Goal: Book appointment/travel/reservation

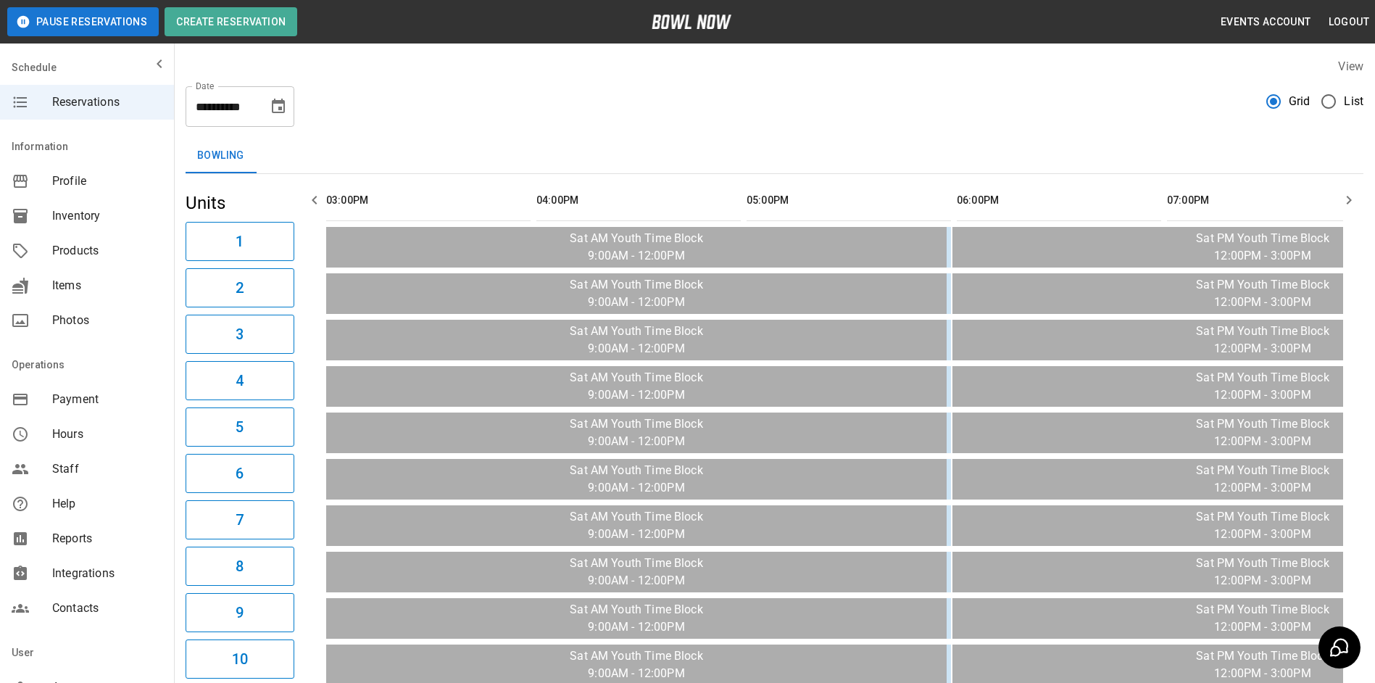
scroll to position [0, 1261]
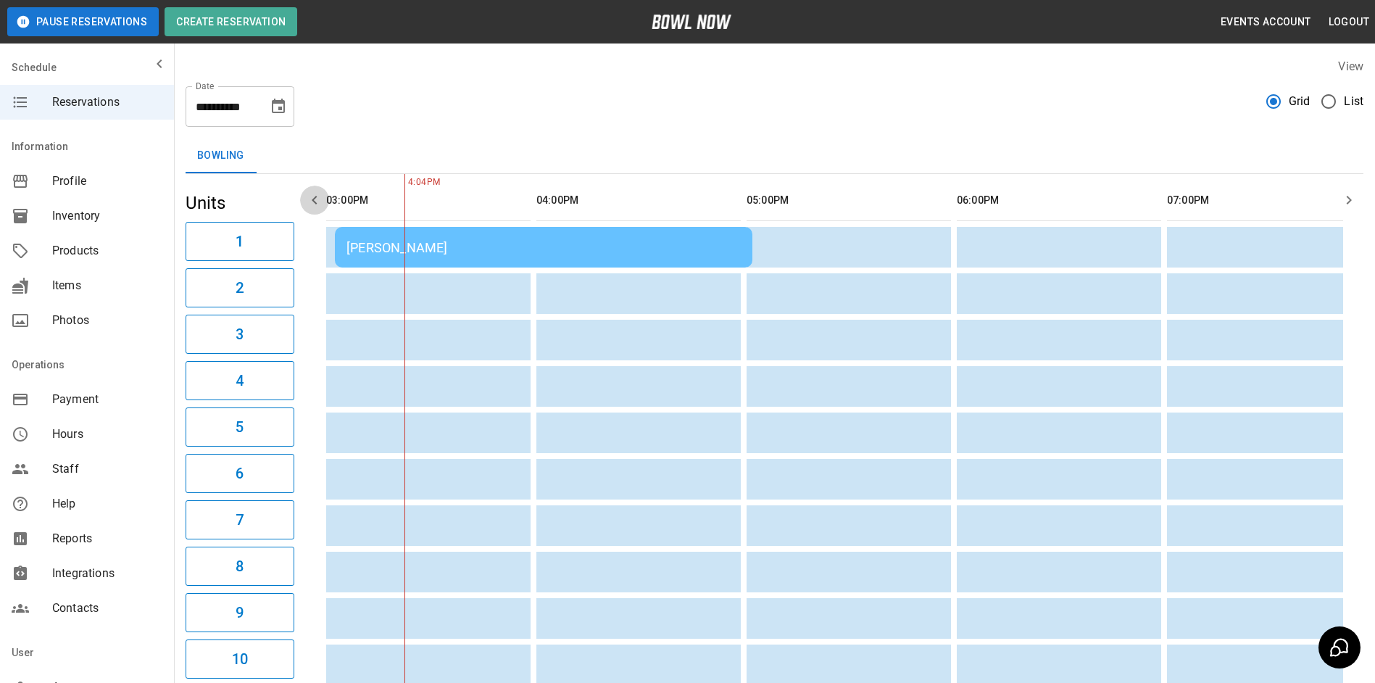
click at [309, 196] on icon "button" at bounding box center [314, 199] width 17 height 17
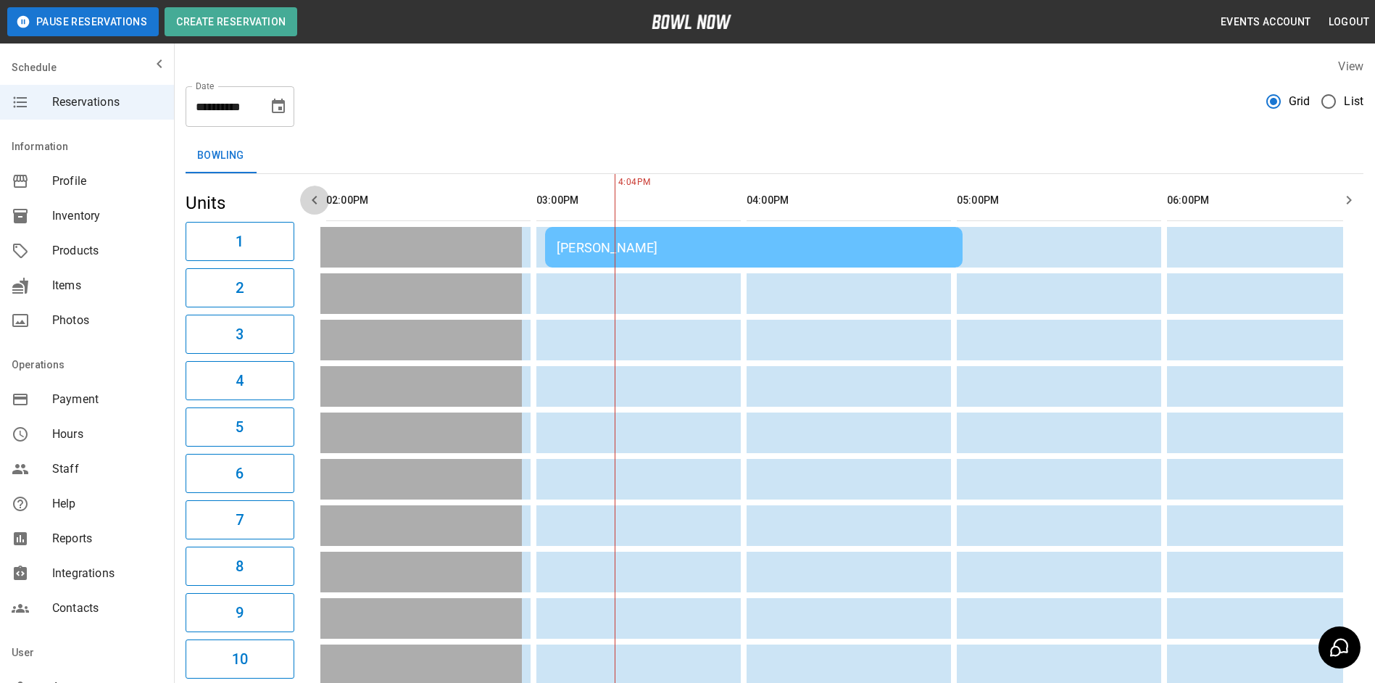
click at [309, 196] on icon "button" at bounding box center [314, 199] width 17 height 17
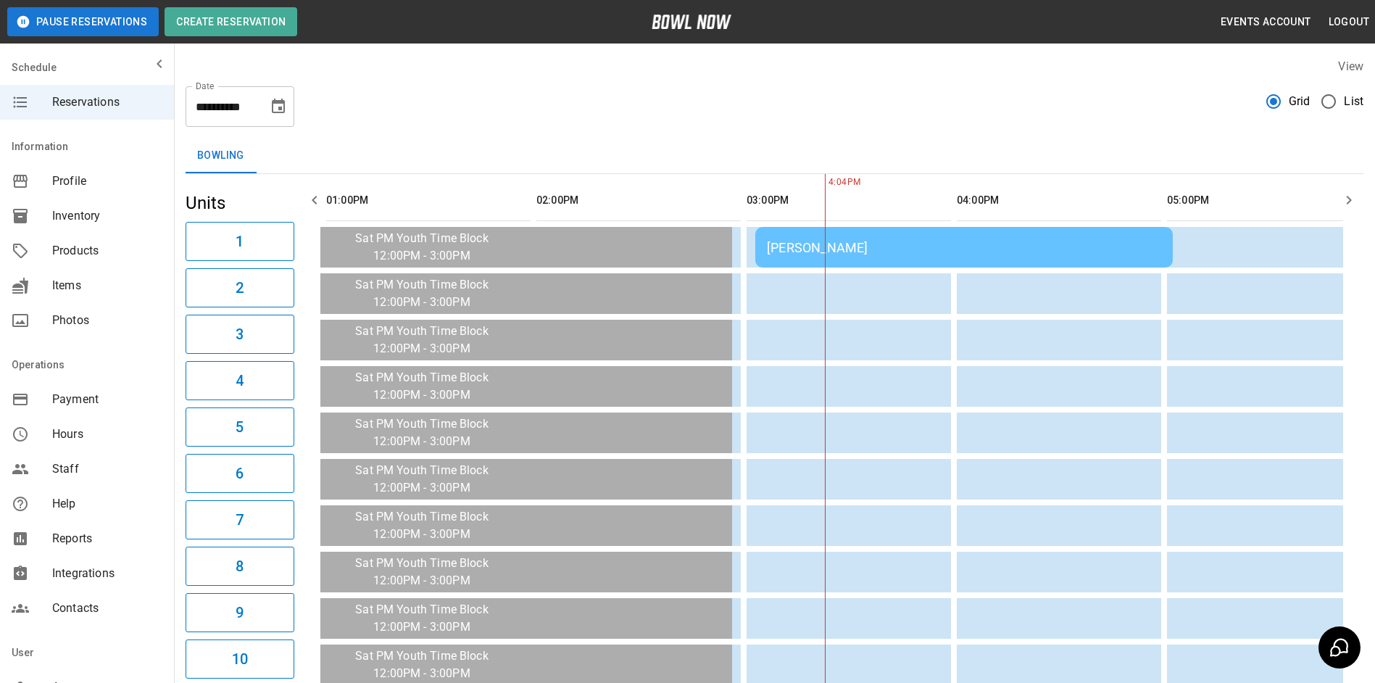
click at [267, 111] on button "Choose date, selected date is Dec 13, 2025" at bounding box center [278, 106] width 29 height 29
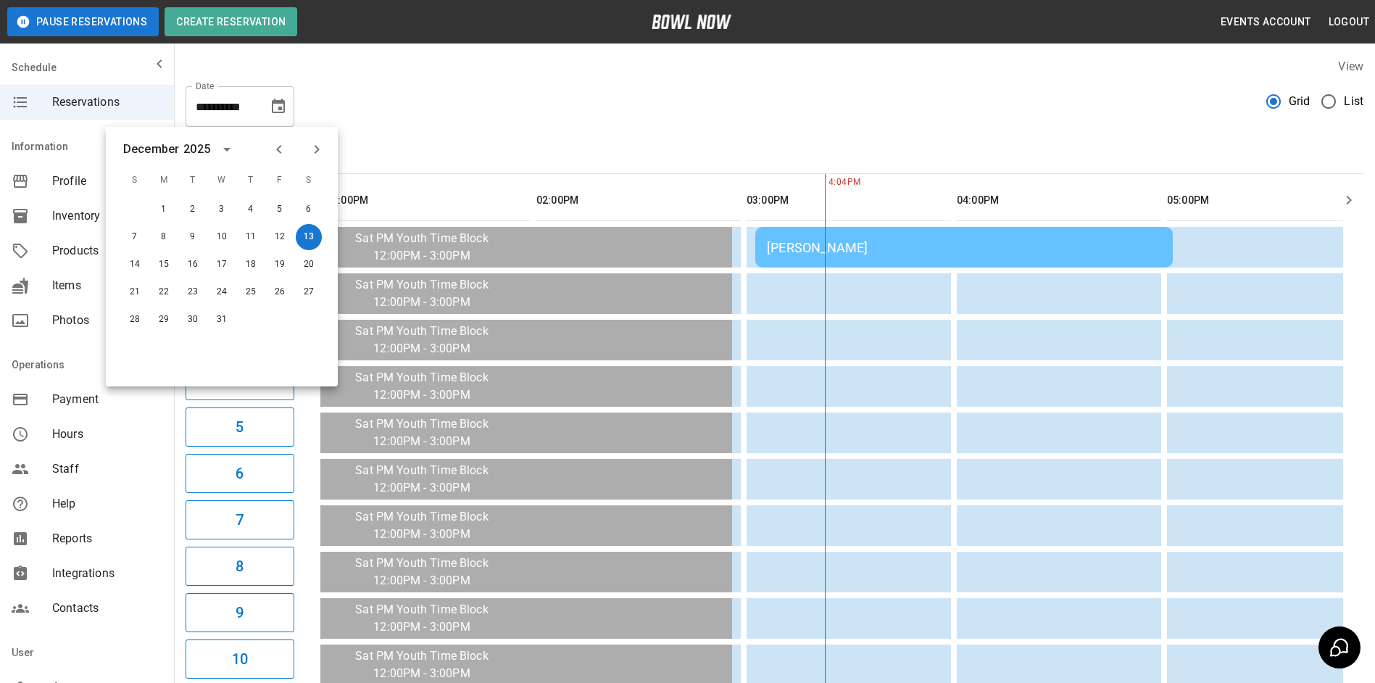
click at [275, 147] on icon "Previous month" at bounding box center [278, 149] width 17 height 17
click at [275, 149] on icon "Previous month" at bounding box center [278, 149] width 17 height 17
click at [162, 314] on button "29" at bounding box center [164, 320] width 26 height 26
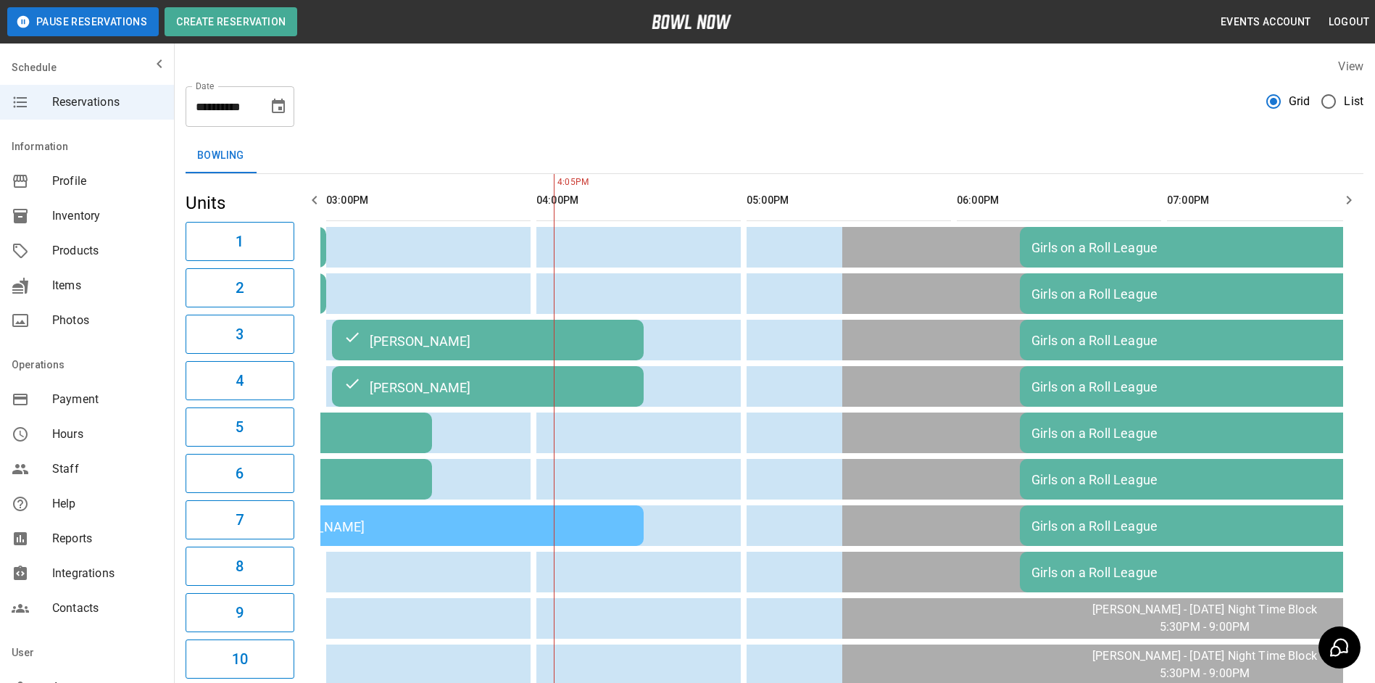
scroll to position [0, 1051]
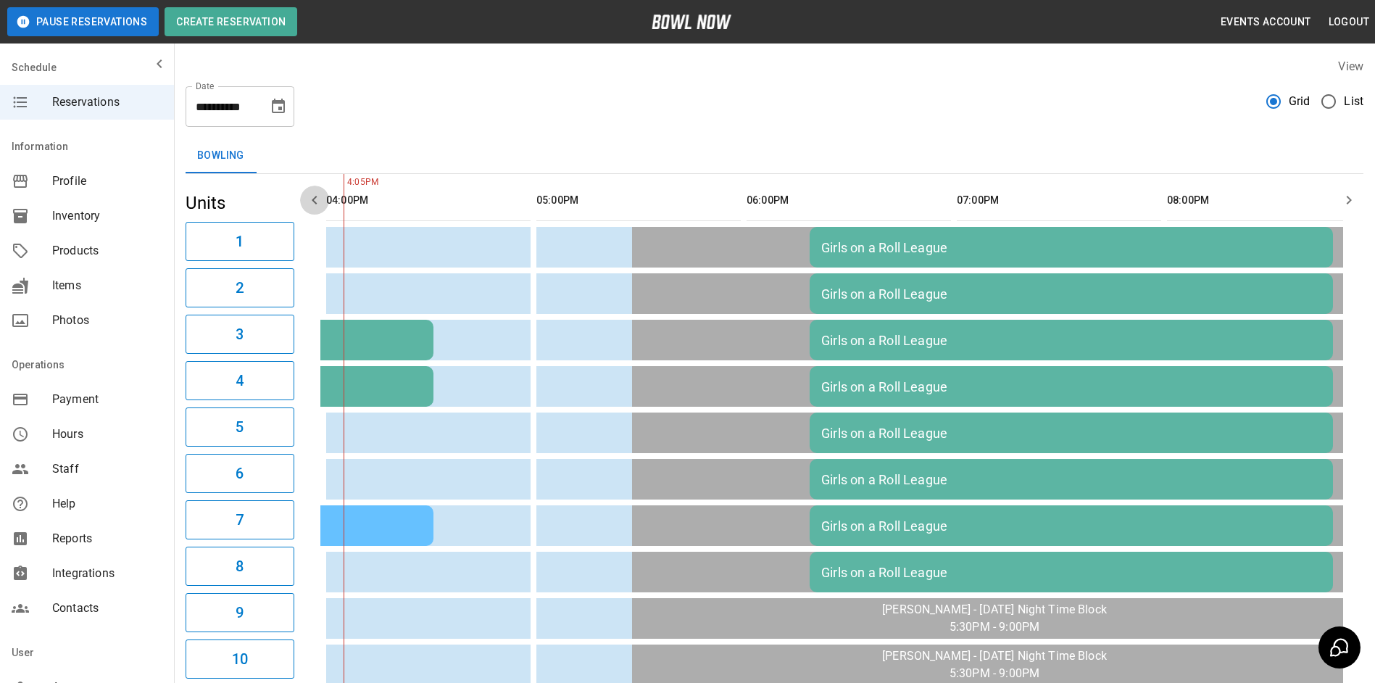
click at [320, 204] on icon "button" at bounding box center [314, 199] width 17 height 17
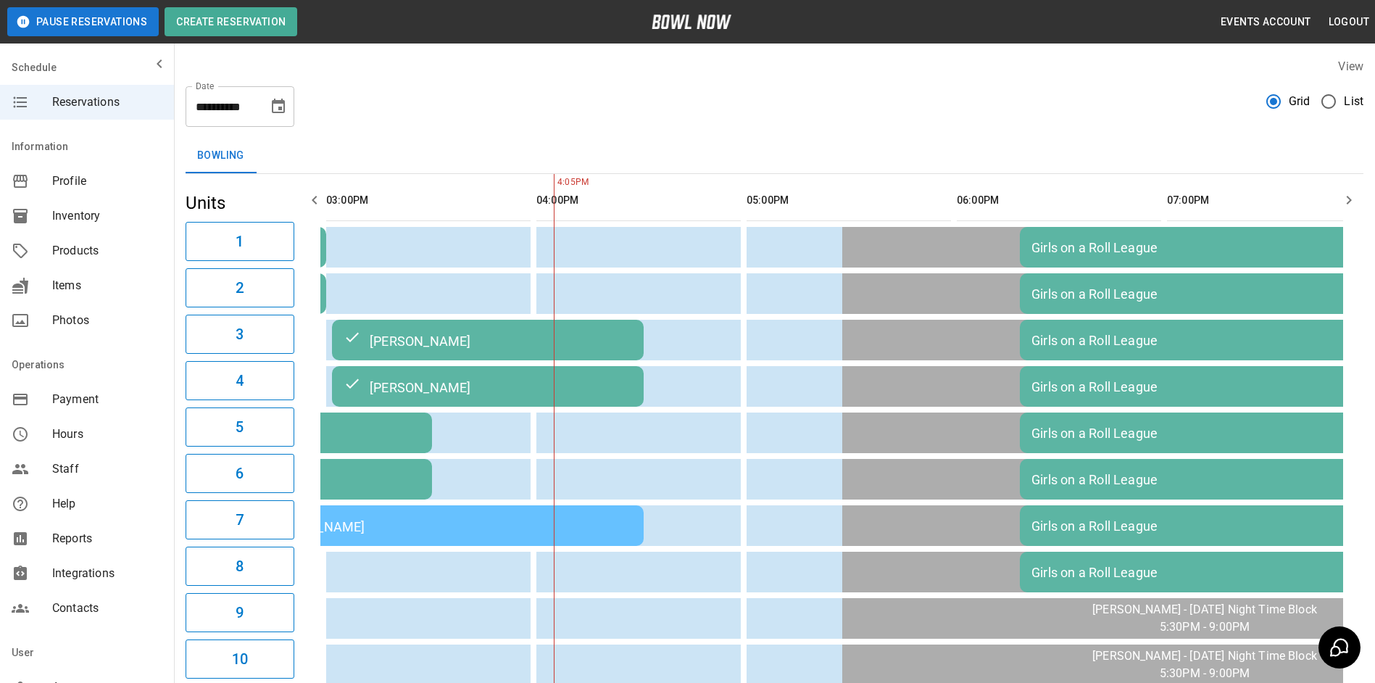
click at [320, 204] on icon "button" at bounding box center [314, 199] width 17 height 17
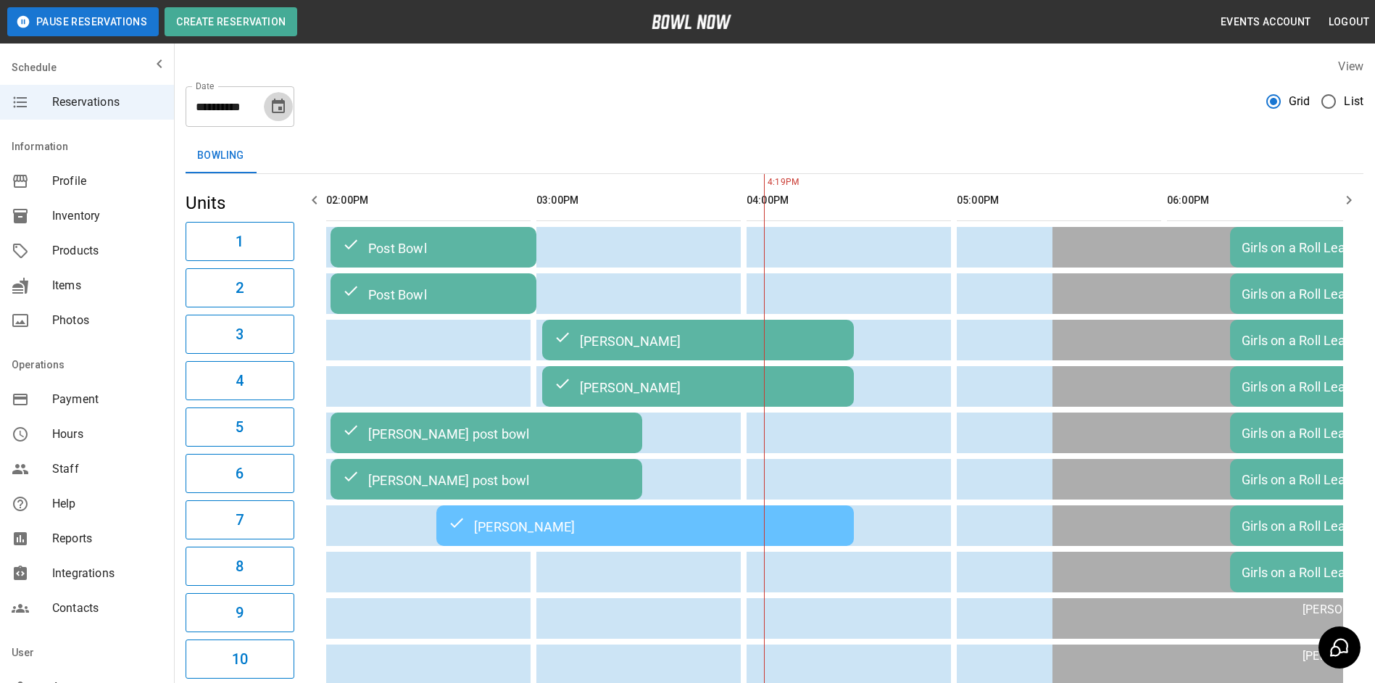
click at [275, 106] on icon "Choose date, selected date is Sep 29, 2025" at bounding box center [278, 106] width 17 height 17
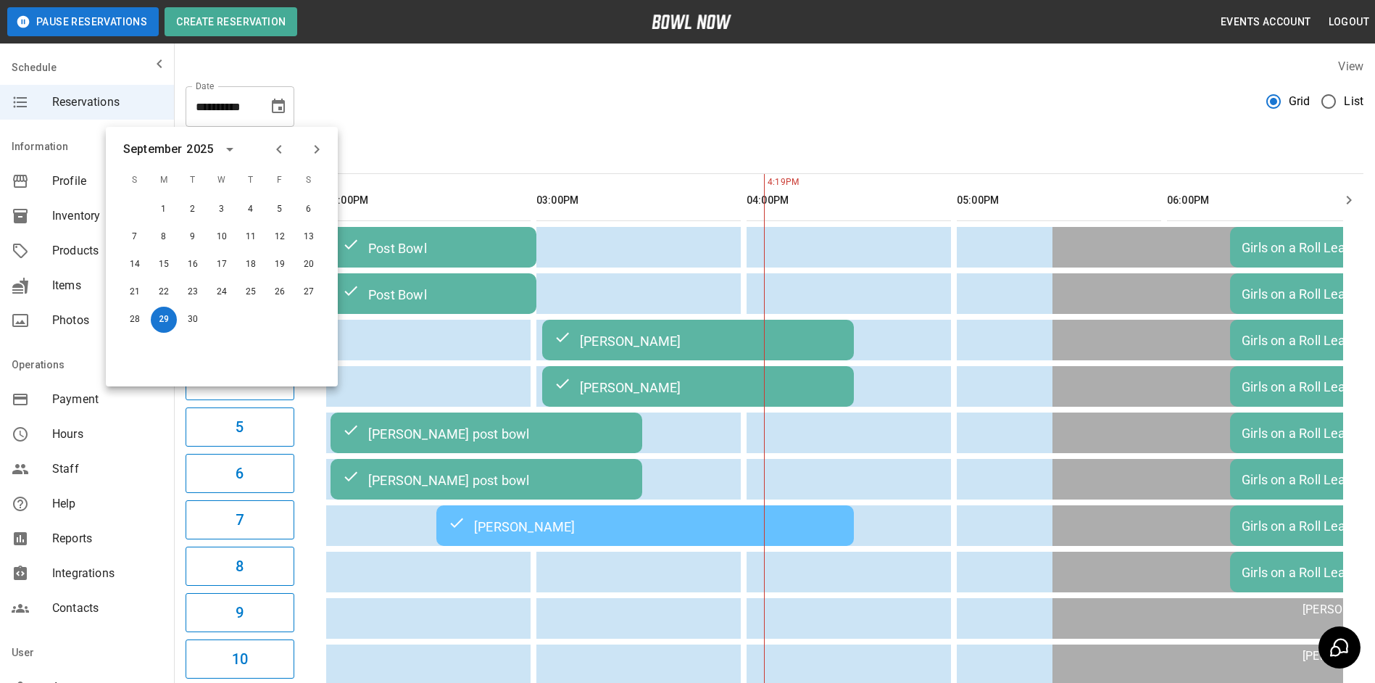
click at [317, 154] on icon "Next month" at bounding box center [316, 149] width 17 height 17
drag, startPoint x: 303, startPoint y: 214, endPoint x: 1345, endPoint y: 203, distance: 1042.1
click at [303, 213] on button "4" at bounding box center [309, 209] width 26 height 26
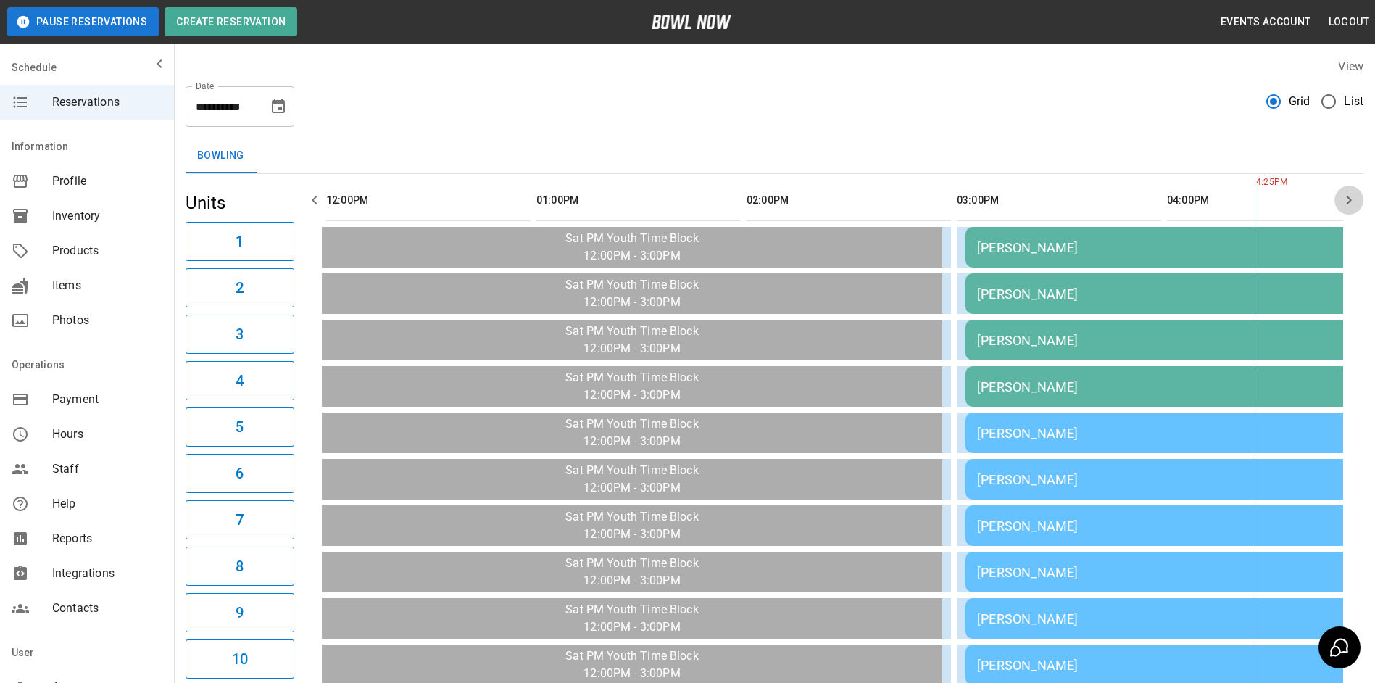
click at [1345, 203] on icon "button" at bounding box center [1348, 199] width 17 height 17
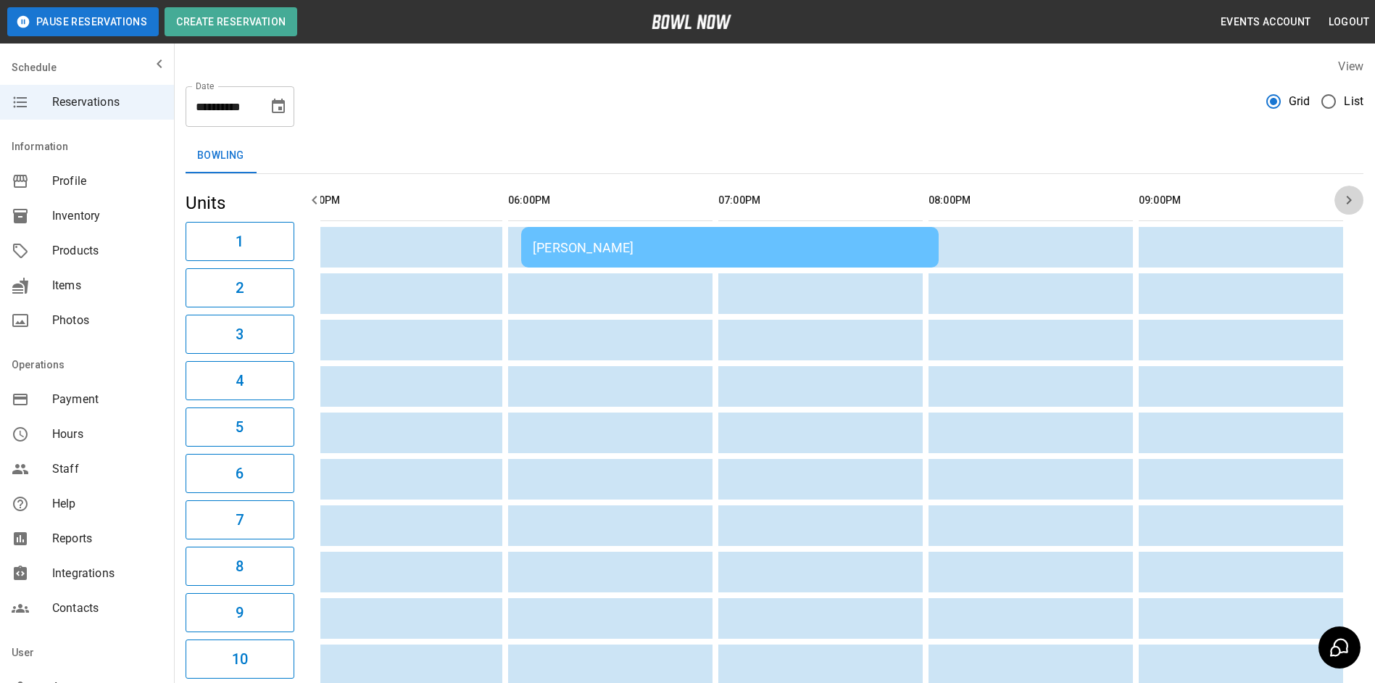
click at [1345, 203] on icon "button" at bounding box center [1348, 199] width 17 height 17
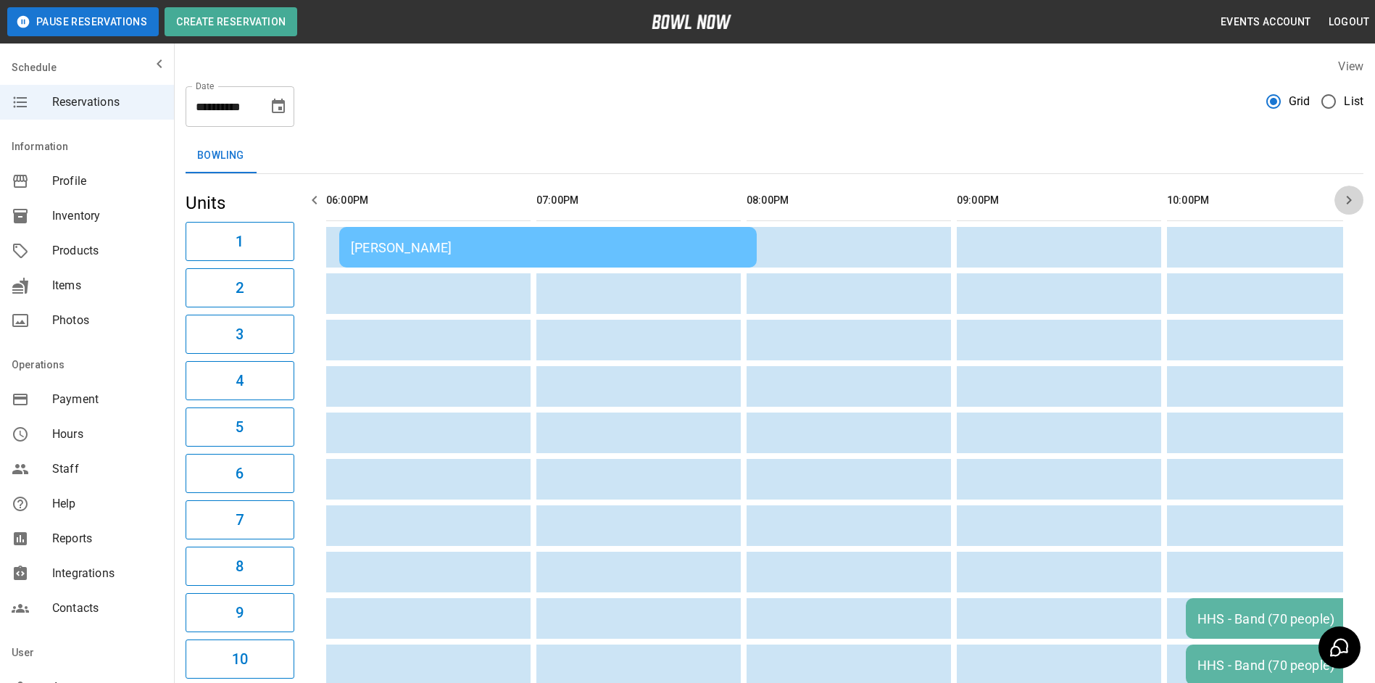
click at [1345, 203] on icon "button" at bounding box center [1348, 199] width 17 height 17
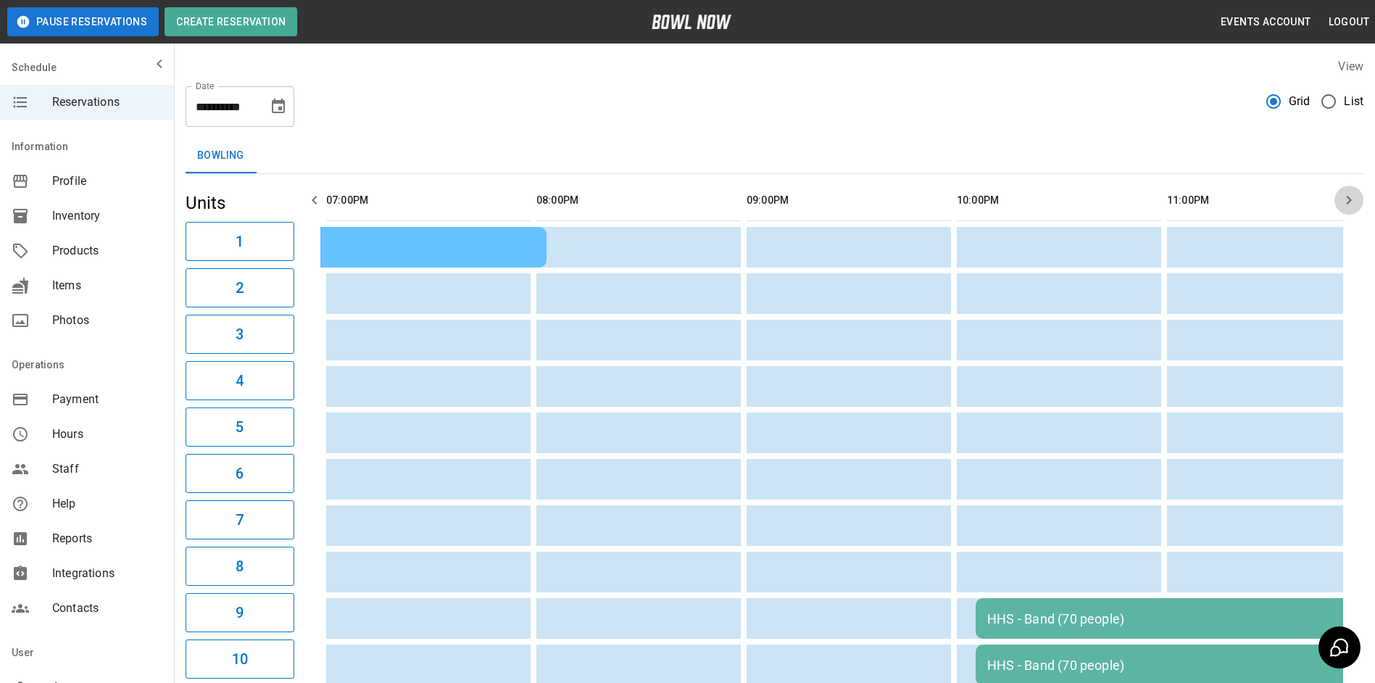
scroll to position [0, 2101]
click at [1345, 202] on icon "button" at bounding box center [1348, 199] width 17 height 17
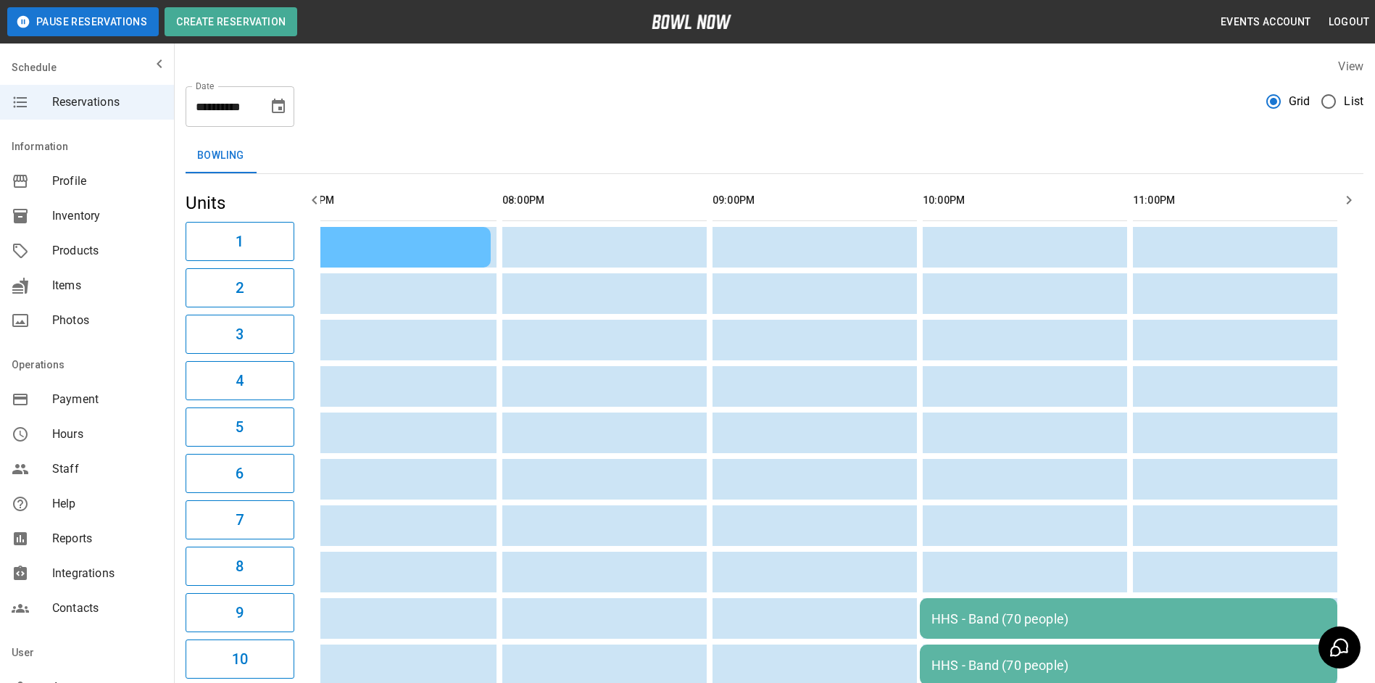
click at [1343, 207] on icon "button" at bounding box center [1348, 199] width 17 height 17
click at [275, 114] on icon "Choose date, selected date is Oct 4, 2025" at bounding box center [278, 106] width 17 height 17
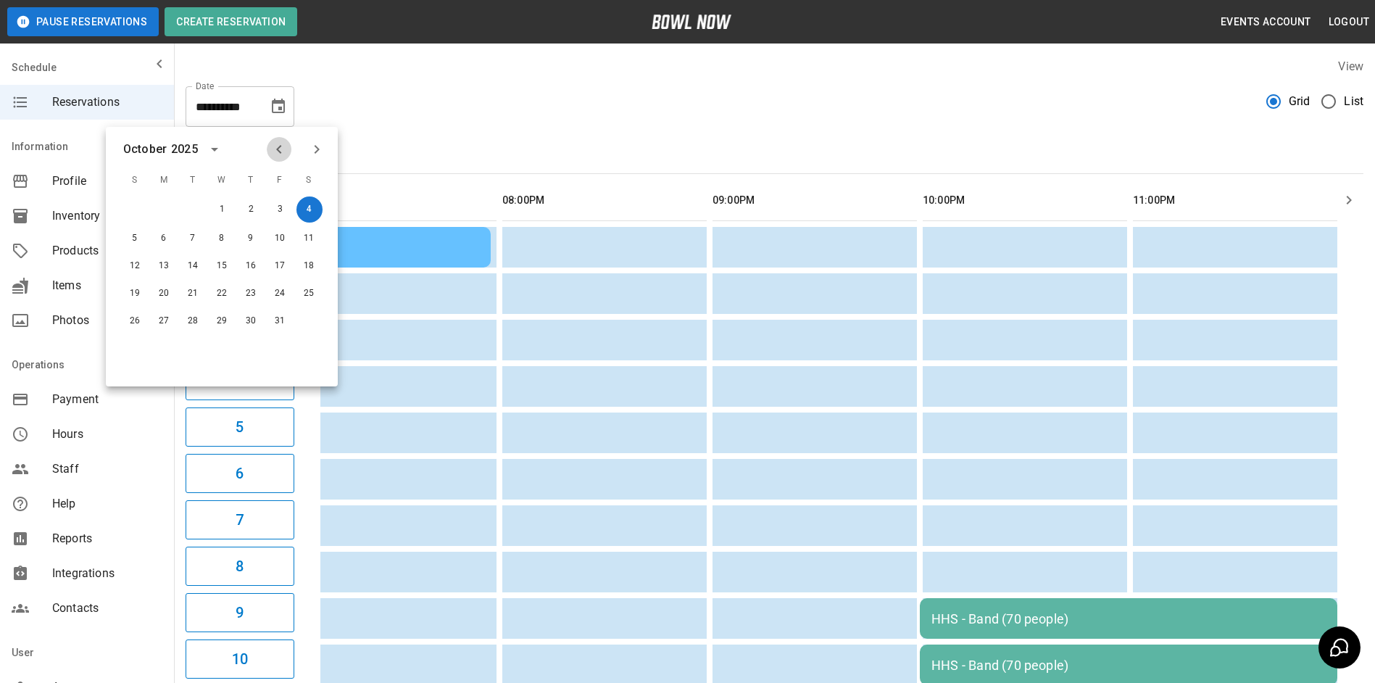
click at [275, 151] on icon "Previous month" at bounding box center [278, 149] width 17 height 17
click at [170, 316] on button "29" at bounding box center [164, 320] width 26 height 26
type input "**********"
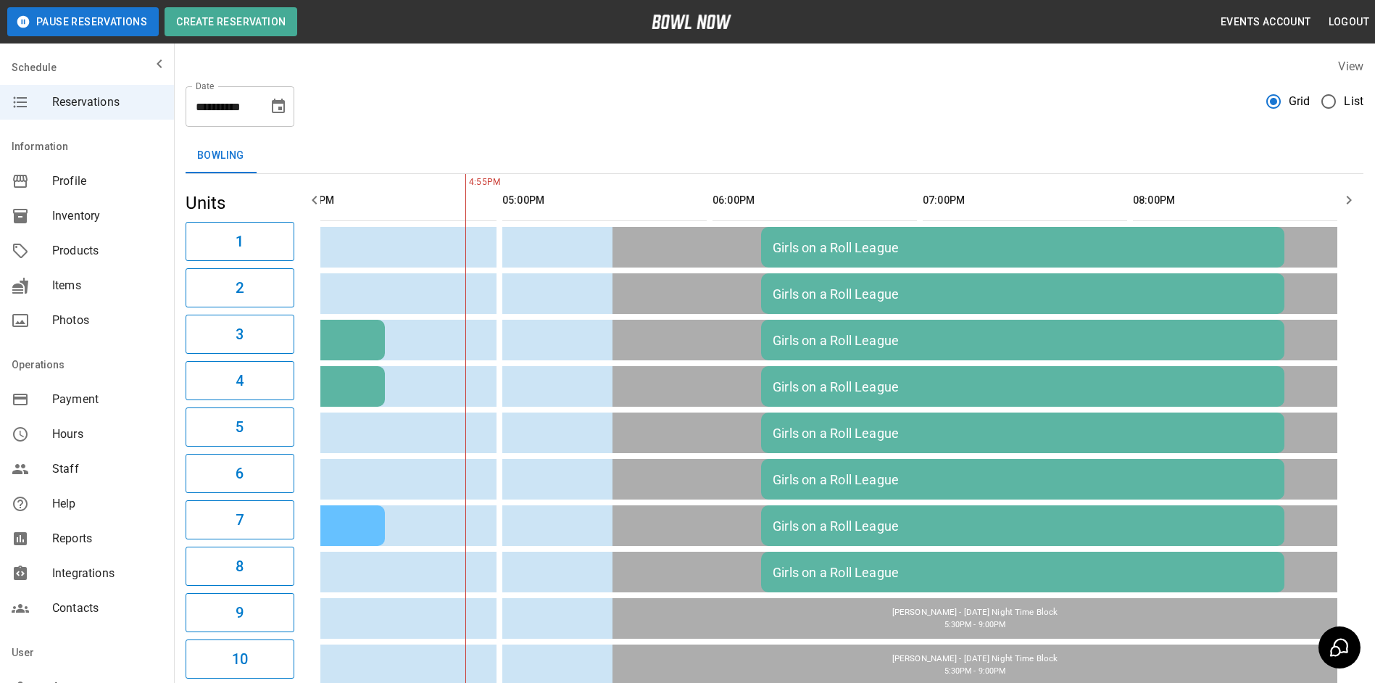
scroll to position [0, 1051]
